Goal: Transaction & Acquisition: Purchase product/service

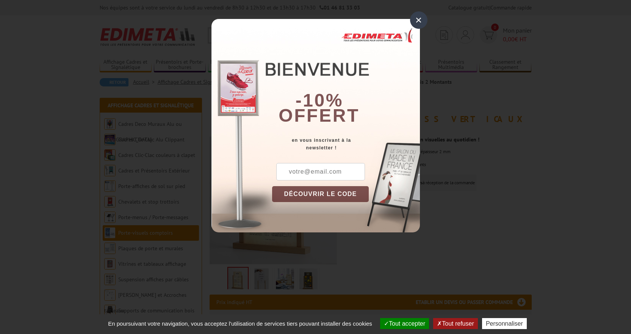
click at [417, 16] on div "×" at bounding box center [418, 19] width 17 height 17
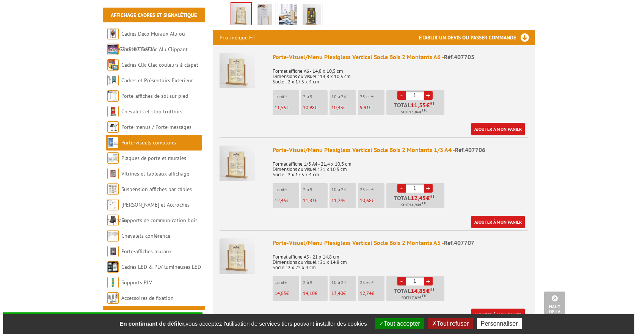
scroll to position [265, 0]
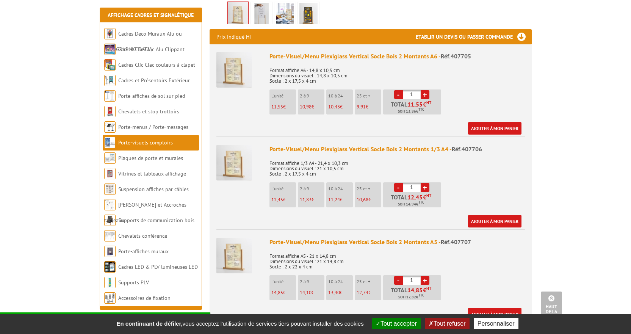
click at [428, 183] on link "+" at bounding box center [425, 187] width 9 height 9
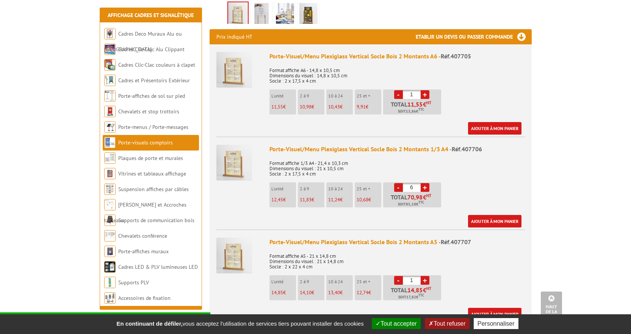
click at [428, 183] on link "+" at bounding box center [425, 187] width 9 height 9
type input "10"
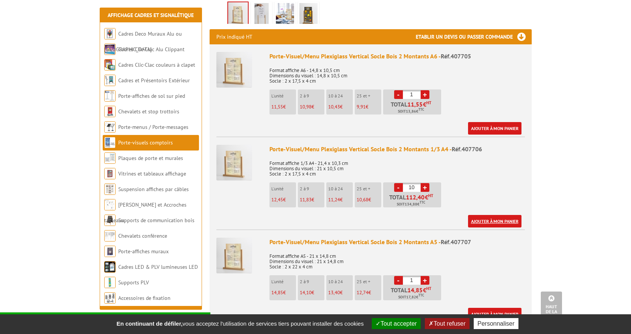
click at [484, 215] on link "Ajouter à mon panier" at bounding box center [494, 221] width 53 height 13
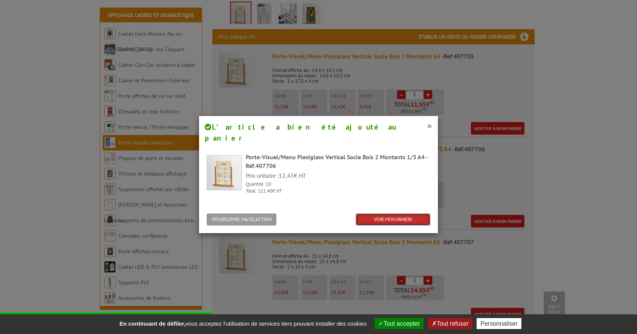
click at [377, 213] on link "VOIR MON PANIER" at bounding box center [393, 219] width 75 height 13
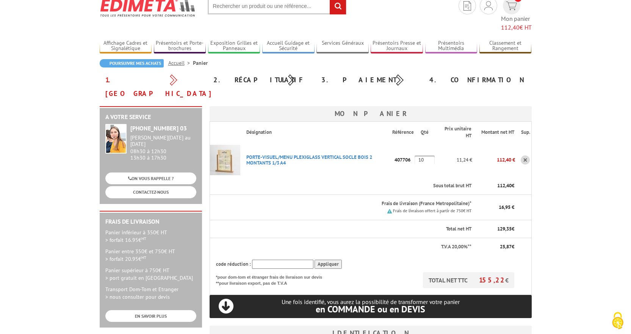
scroll to position [76, 0]
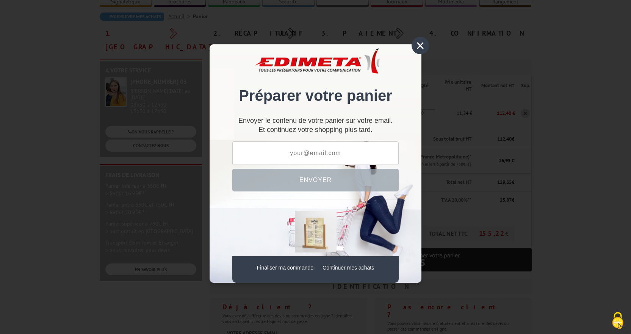
click at [420, 43] on div "×" at bounding box center [420, 45] width 17 height 17
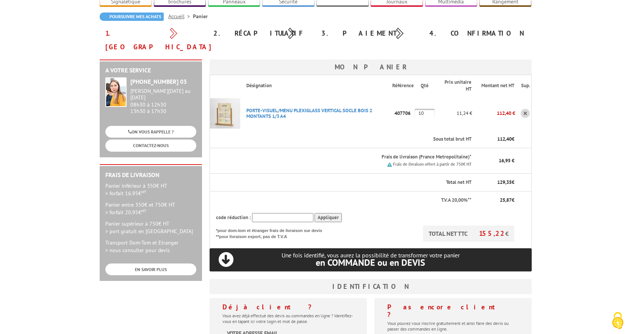
click at [225, 98] on img at bounding box center [225, 113] width 30 height 30
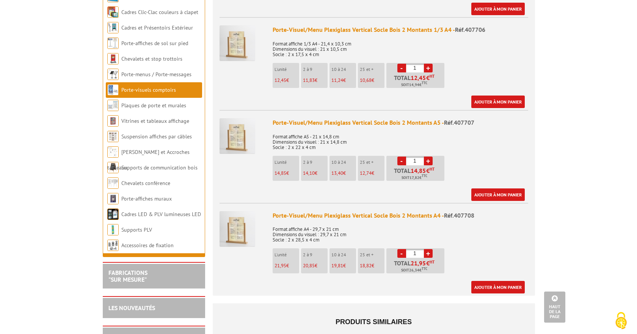
scroll to position [379, 0]
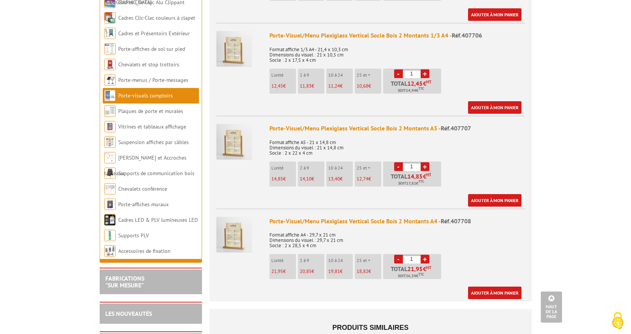
click at [425, 255] on link "+" at bounding box center [425, 259] width 9 height 9
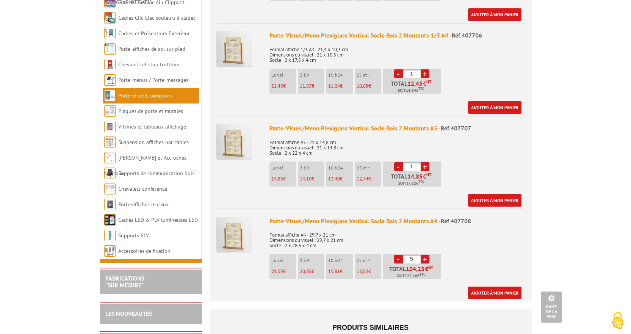
type input "6"
click at [503, 287] on link "Ajouter à mon panier" at bounding box center [494, 293] width 53 height 13
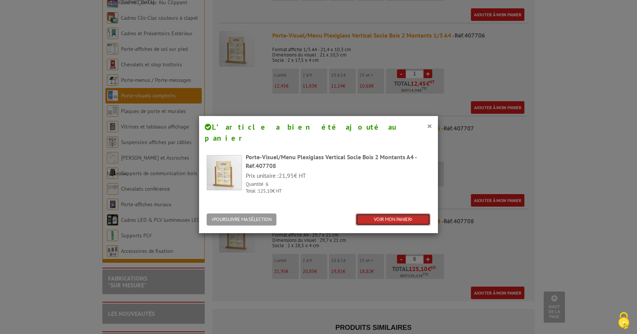
click at [392, 213] on link "VOIR MON PANIER" at bounding box center [393, 219] width 75 height 13
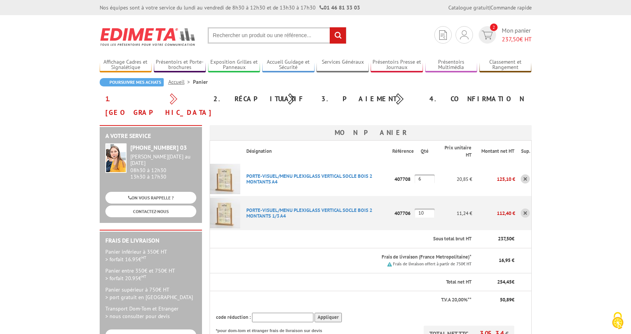
click at [526, 209] on link at bounding box center [525, 213] width 9 height 9
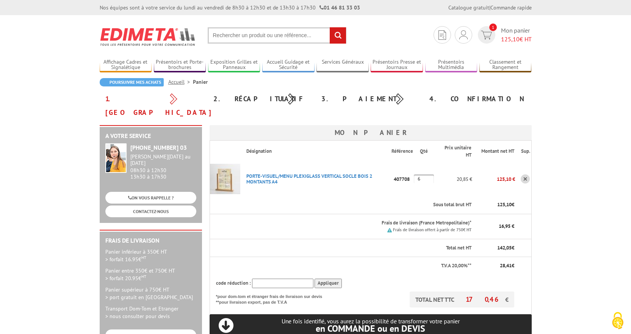
drag, startPoint x: 284, startPoint y: 171, endPoint x: 244, endPoint y: 164, distance: 40.4
click at [244, 169] on p "PORTE-VISUEL/MENU PLEXIGLASS VERTICAL SOCLE BOIS 2 MONTANTS A4" at bounding box center [316, 178] width 152 height 19
copy link "PORTE-VISUEL/MENU PLEXIGLASS VERTICAL SOCLE BOIS 2 MONTANTS A4"
click at [549, 157] on body "Nos équipes sont à votre service du [DATE] au [DATE] de 8h30 à 12h30 et de 13h3…" at bounding box center [315, 329] width 631 height 658
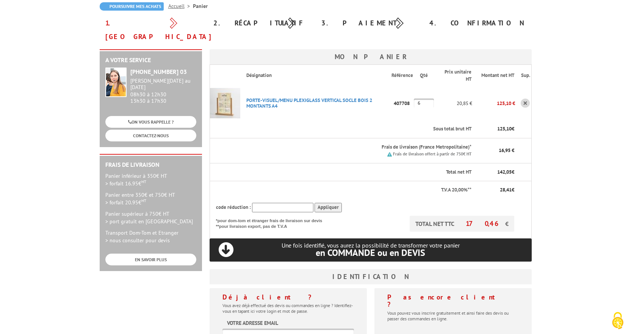
scroll to position [38, 0]
